Goal: Task Accomplishment & Management: Use online tool/utility

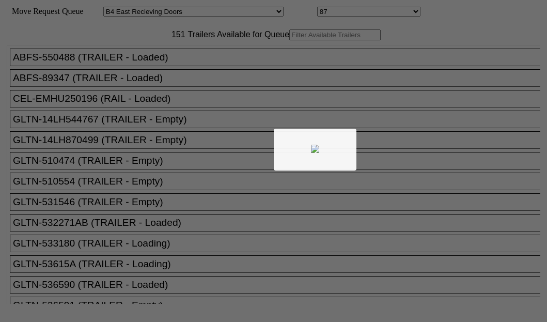
select select "527"
select select "8143"
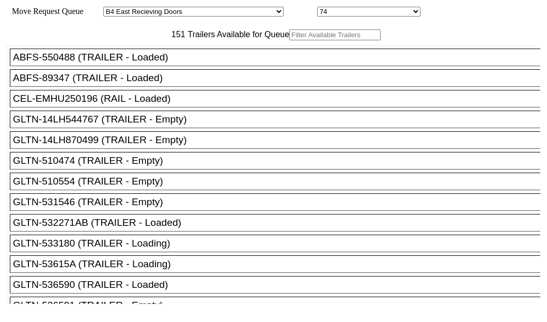
click at [289, 40] on input "text" at bounding box center [334, 34] width 91 height 11
paste input "HGIU504890"
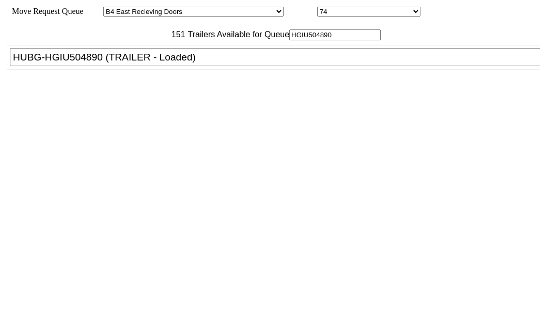
type input "HGIU504890"
click at [49, 63] on div "HUBG-HGIU504890 (TRAILER - Loaded)" at bounding box center [279, 57] width 533 height 11
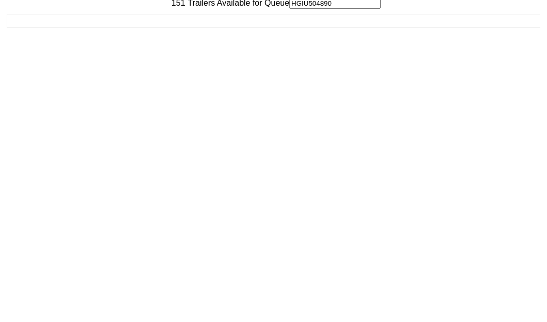
scroll to position [41, 0]
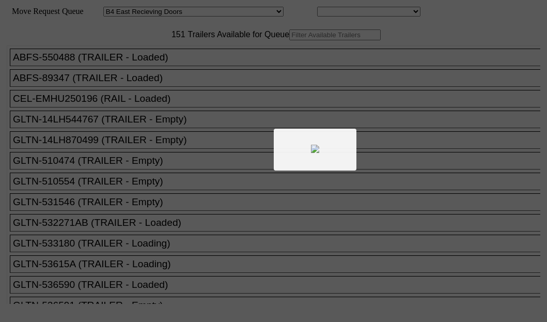
select select "527"
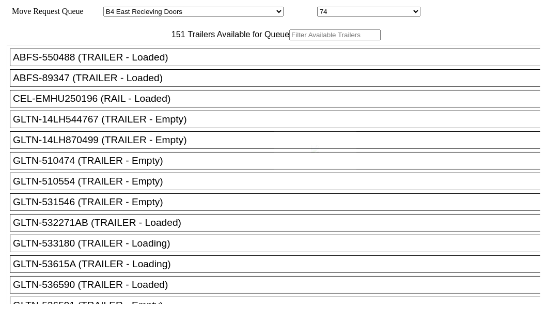
click at [150, 65] on div at bounding box center [273, 161] width 547 height 322
click at [289, 40] on input "text" at bounding box center [334, 34] width 91 height 11
paste input "HGIU650102"
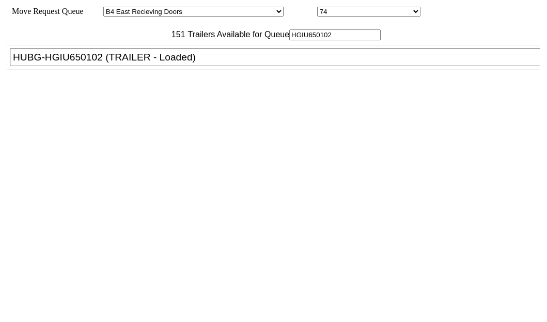
type input "HGIU650102"
click at [84, 63] on div "HUBG-HGIU650102 (TRAILER - Loaded)" at bounding box center [279, 57] width 533 height 11
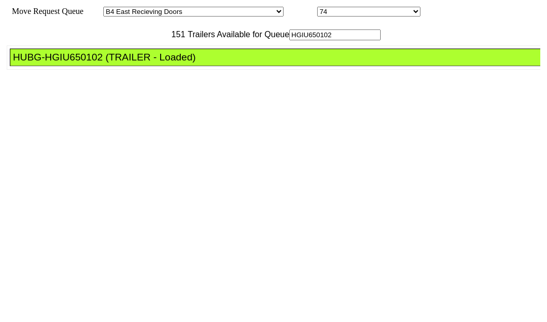
click at [94, 63] on div "HUBG-HGIU650102 (TRAILER - Loaded)" at bounding box center [279, 57] width 533 height 11
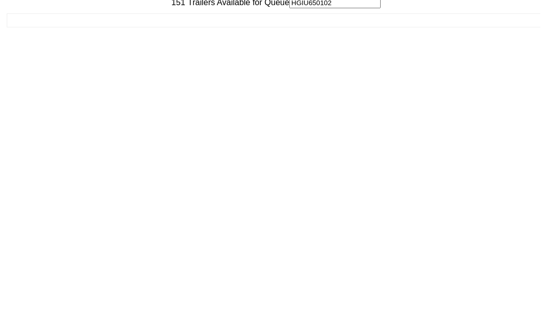
scroll to position [41, 0]
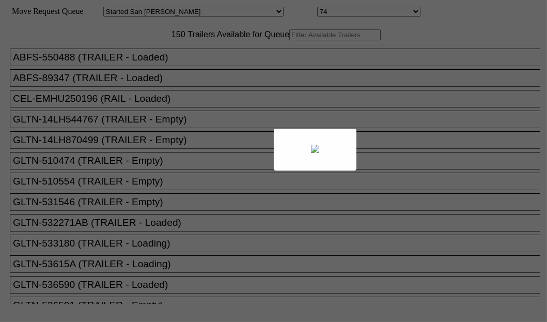
click at [166, 67] on div at bounding box center [273, 161] width 547 height 322
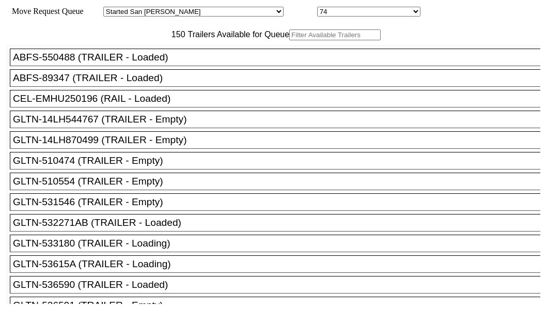
click at [289, 40] on input "text" at bounding box center [334, 34] width 91 height 11
paste input "515619"
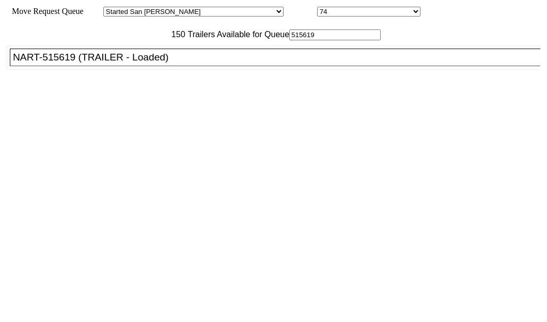
type input "515619"
click at [53, 63] on div "NART-515619 (TRAILER - Loaded)" at bounding box center [279, 57] width 533 height 11
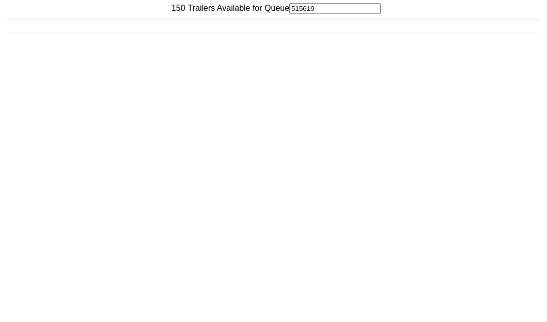
scroll to position [41, 0]
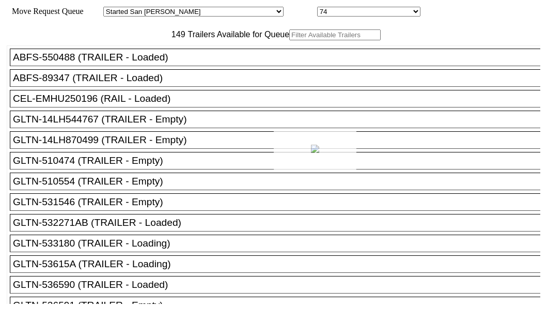
drag, startPoint x: 187, startPoint y: 71, endPoint x: 182, endPoint y: 72, distance: 5.3
click at [182, 72] on div at bounding box center [273, 161] width 547 height 322
click at [289, 40] on input "text" at bounding box center [334, 34] width 91 height 11
paste input "M47093"
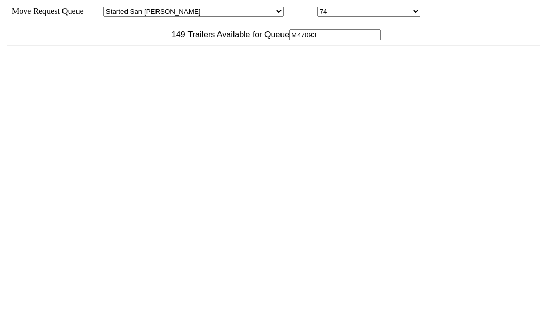
click at [289, 40] on input "M47093" at bounding box center [334, 34] width 91 height 11
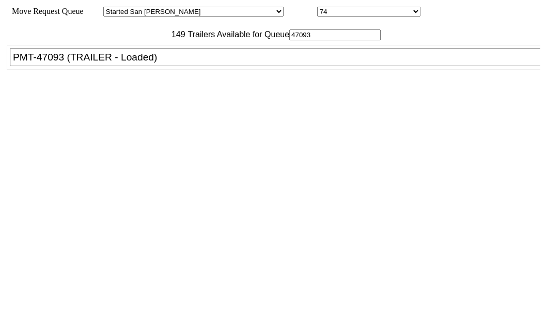
type input "47093"
click at [67, 63] on div "PMT-47093 (TRAILER - Loaded)" at bounding box center [279, 57] width 533 height 11
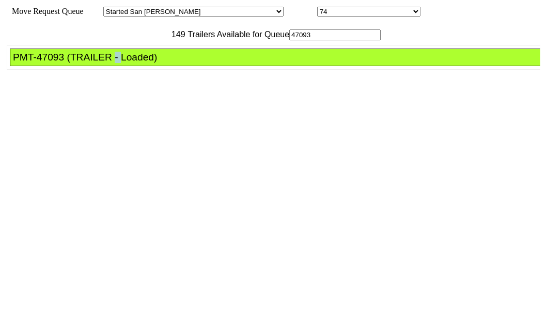
click at [68, 63] on div "PMT-47093 (TRAILER - Loaded)" at bounding box center [279, 57] width 533 height 11
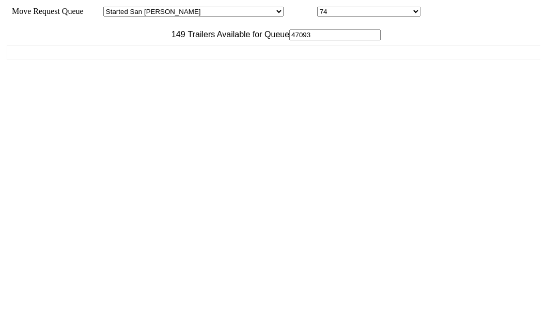
click at [68, 99] on div "ABFS-550488 (TRAILER - Loaded) ABFS-89347 (TRAILER - Loaded) CEL-EMHU250196 (RA…" at bounding box center [273, 171] width 533 height 263
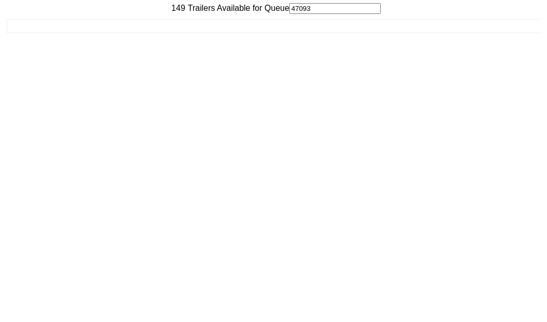
scroll to position [41, 0]
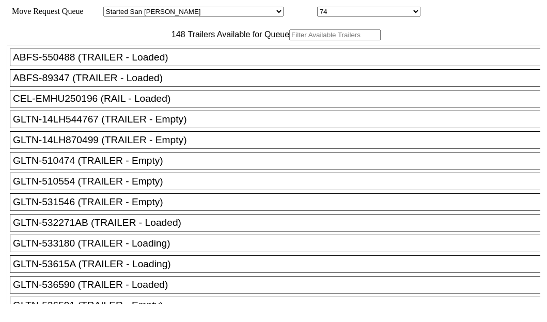
click at [289, 40] on input "text" at bounding box center [334, 34] width 91 height 11
paste input "180347"
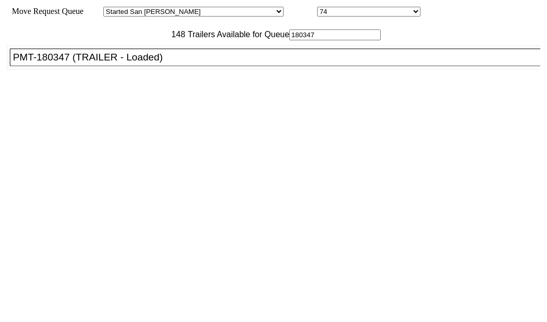
type input "180347"
click at [75, 63] on div "PMT-180347 (TRAILER - Loaded)" at bounding box center [279, 57] width 533 height 11
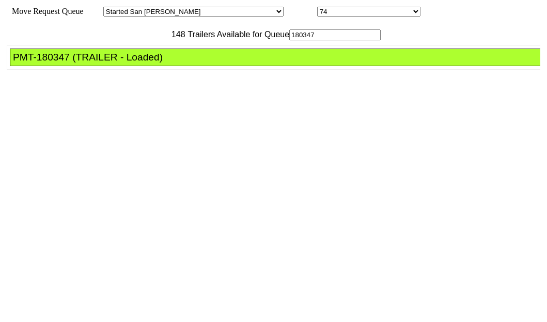
click at [77, 63] on div "PMT-180347 (TRAILER - Loaded)" at bounding box center [279, 57] width 533 height 11
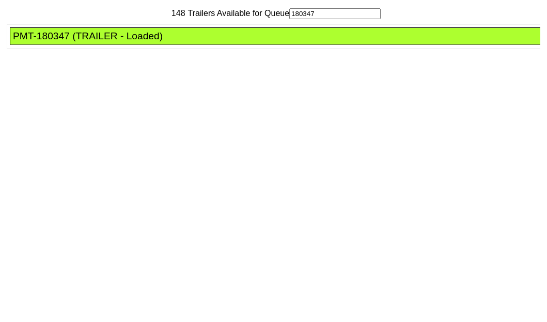
scroll to position [41, 0]
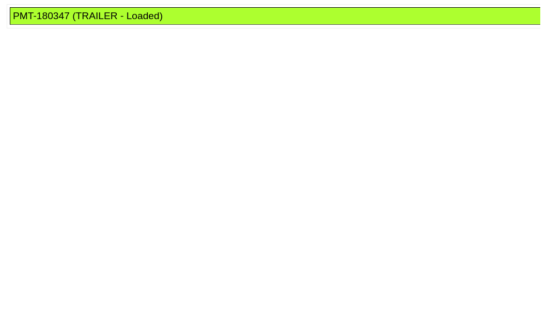
click at [80, 22] on div "PMT-180347 (TRAILER - Loaded)" at bounding box center [279, 15] width 533 height 11
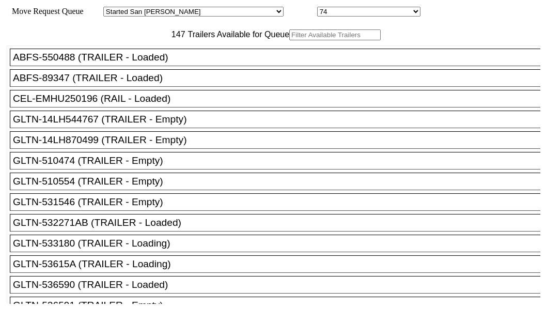
click at [289, 40] on input "text" at bounding box center [334, 34] width 91 height 11
paste input "LH217057"
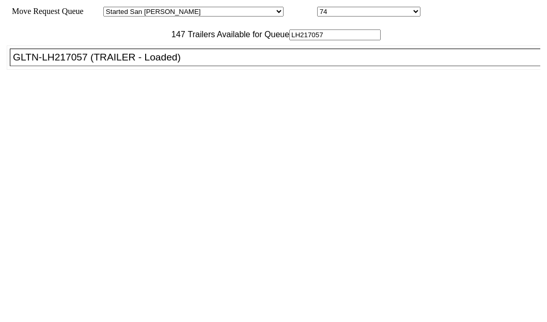
type input "LH217057"
click at [75, 63] on div "GLTN-LH217057 (TRAILER - Loaded)" at bounding box center [279, 57] width 533 height 11
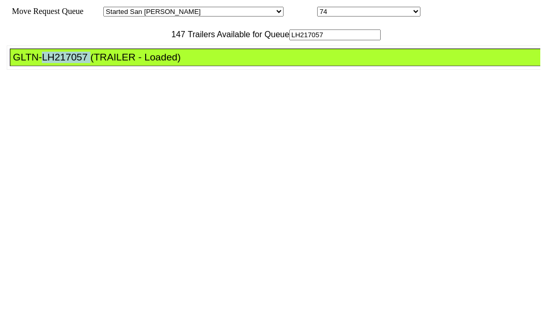
click at [75, 63] on div "GLTN-LH217057 (TRAILER - Loaded)" at bounding box center [279, 57] width 533 height 11
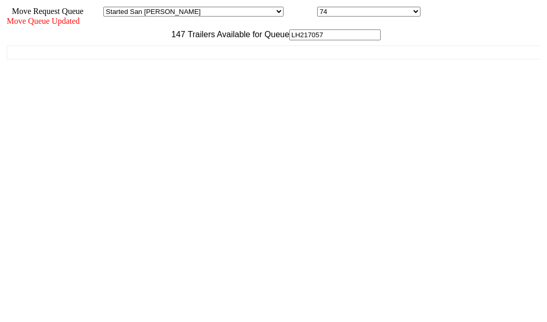
scroll to position [41, 0]
